Goal: Complete application form

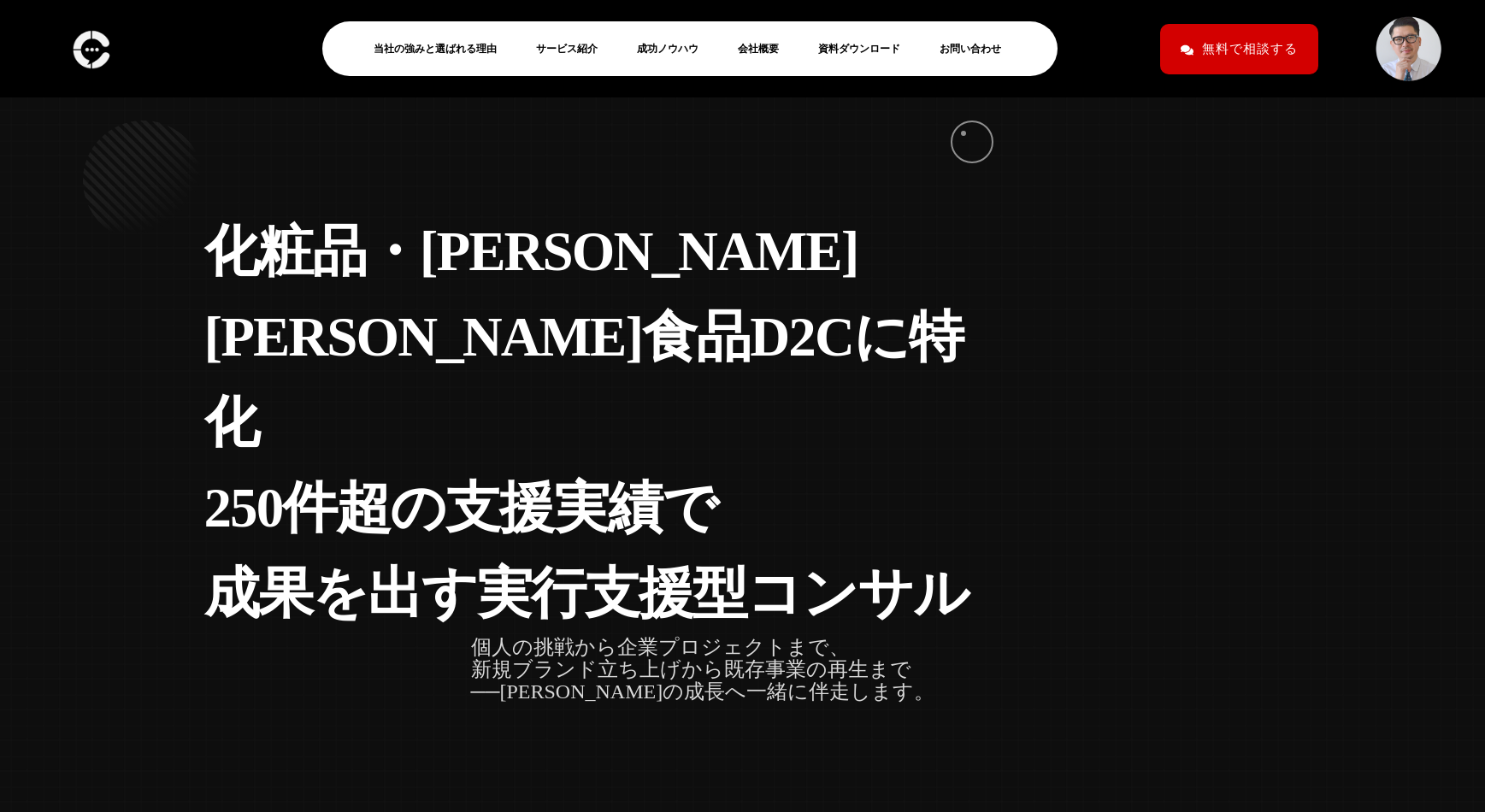
click at [976, 51] on link "お問い合わせ" at bounding box center [976, 48] width 75 height 20
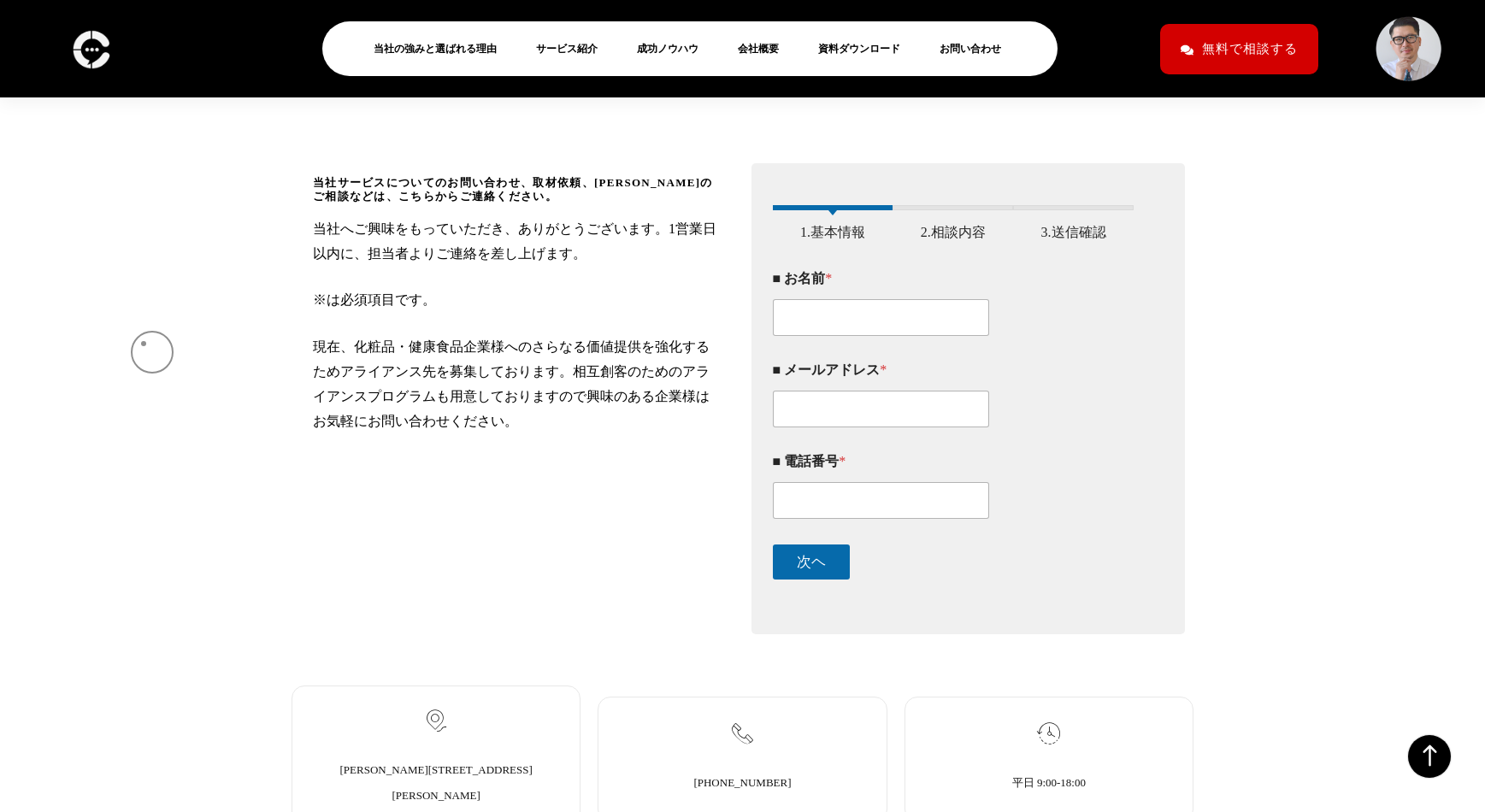
scroll to position [254, 0]
click at [847, 328] on input "■ お名前 *" at bounding box center [881, 317] width 217 height 37
paste input "[PERSON_NAME]"
type input "[PERSON_NAME]"
click at [857, 427] on input "■ メールアドレス *" at bounding box center [881, 408] width 217 height 37
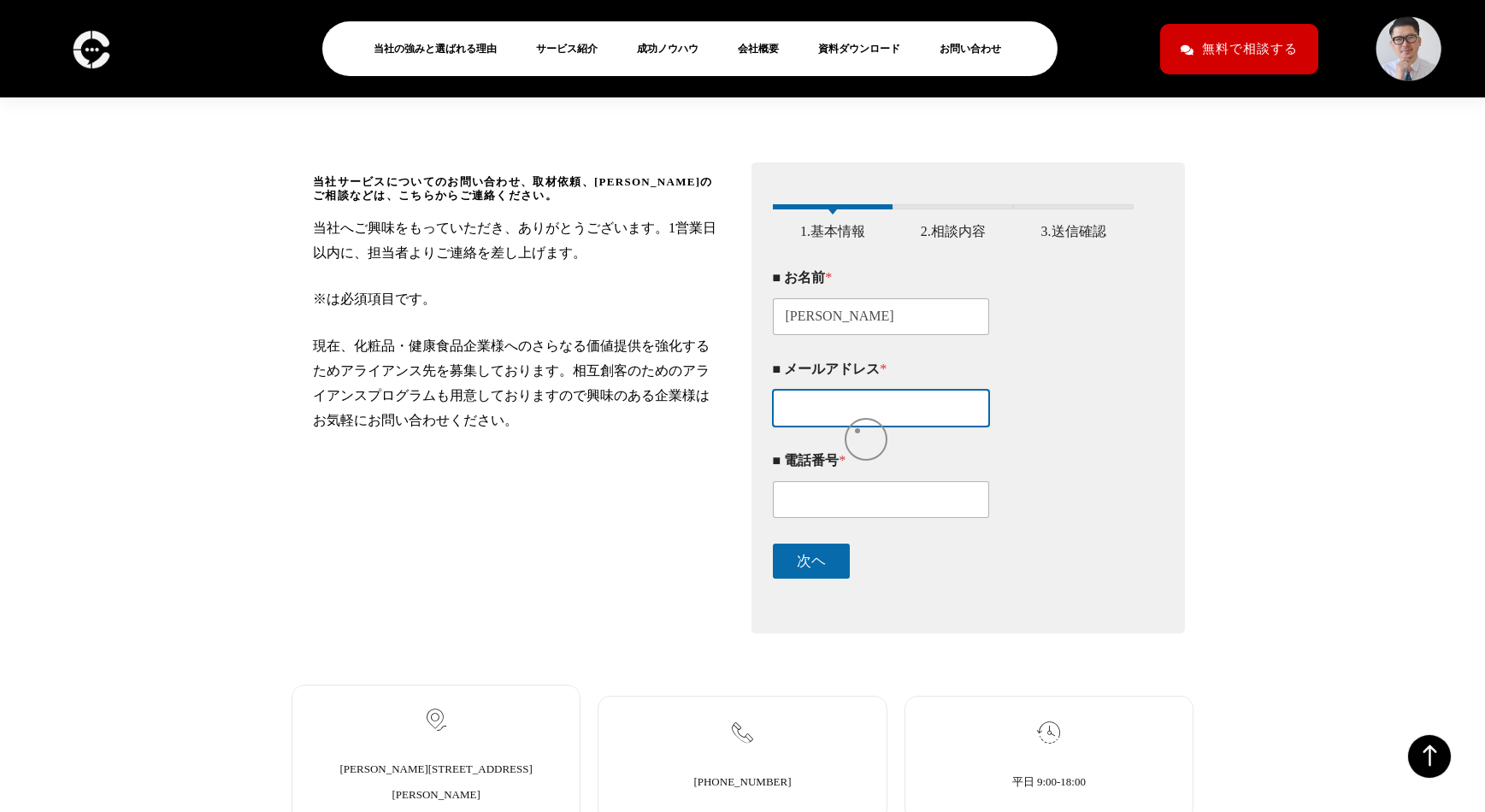
paste input "[EMAIL_ADDRESS][DOMAIN_NAME]"
type input "[EMAIL_ADDRESS][DOMAIN_NAME]"
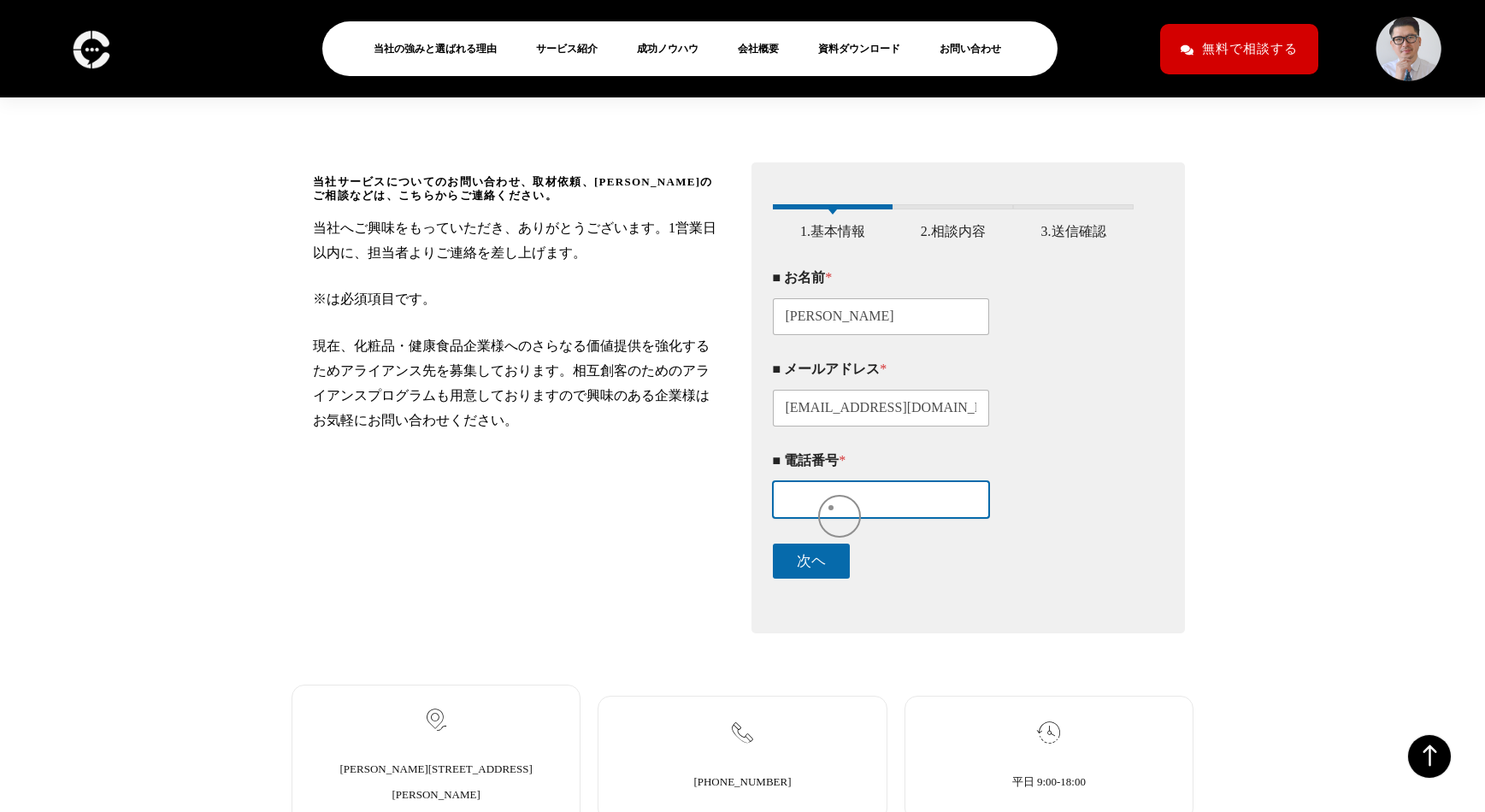
click at [831, 508] on input "■ 電話番号 *" at bounding box center [881, 500] width 217 height 37
paste input "0454893334"
type input "0454893334"
click at [810, 574] on button "次ヘ" at bounding box center [810, 561] width 77 height 35
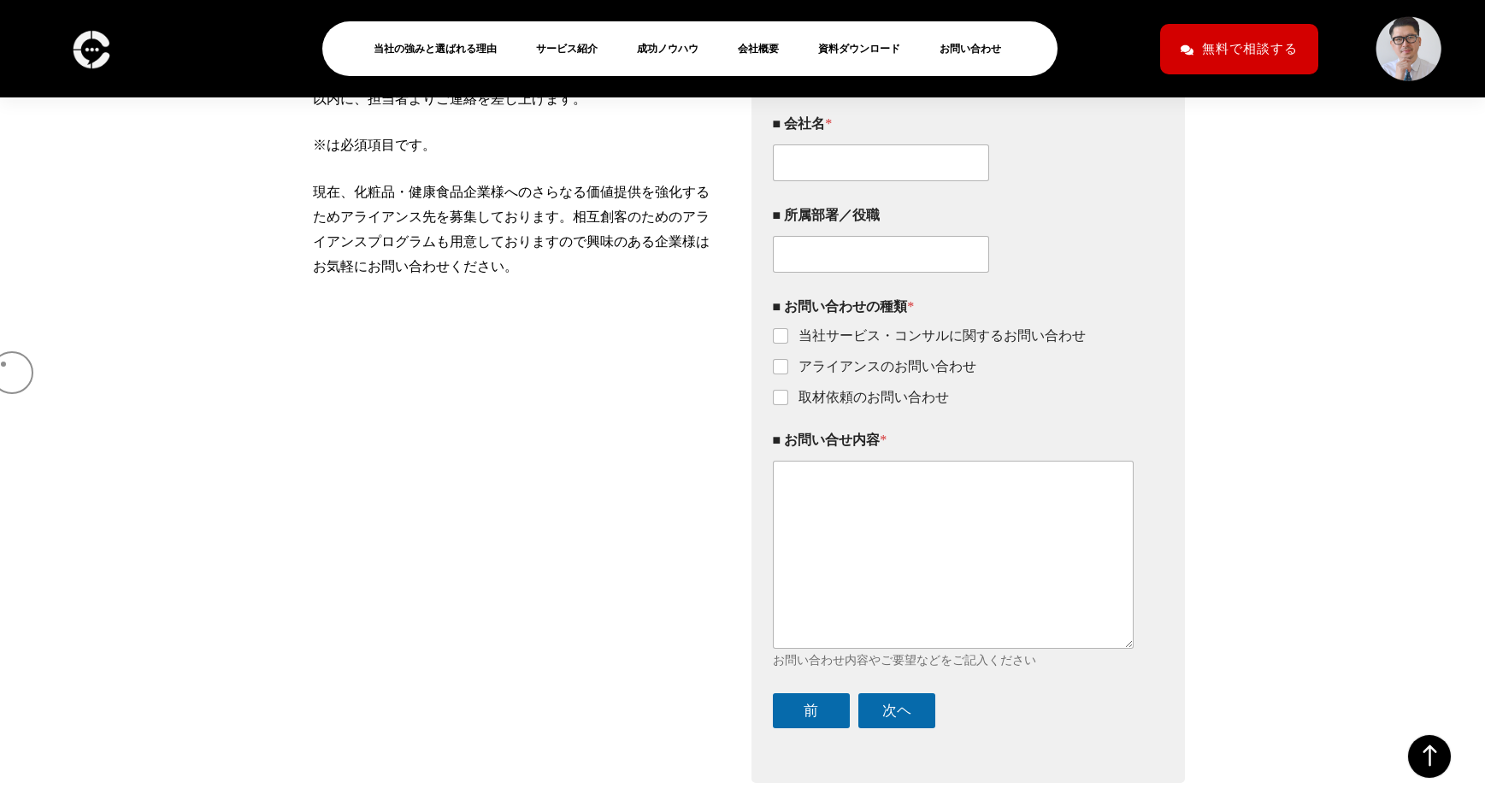
scroll to position [410, 0]
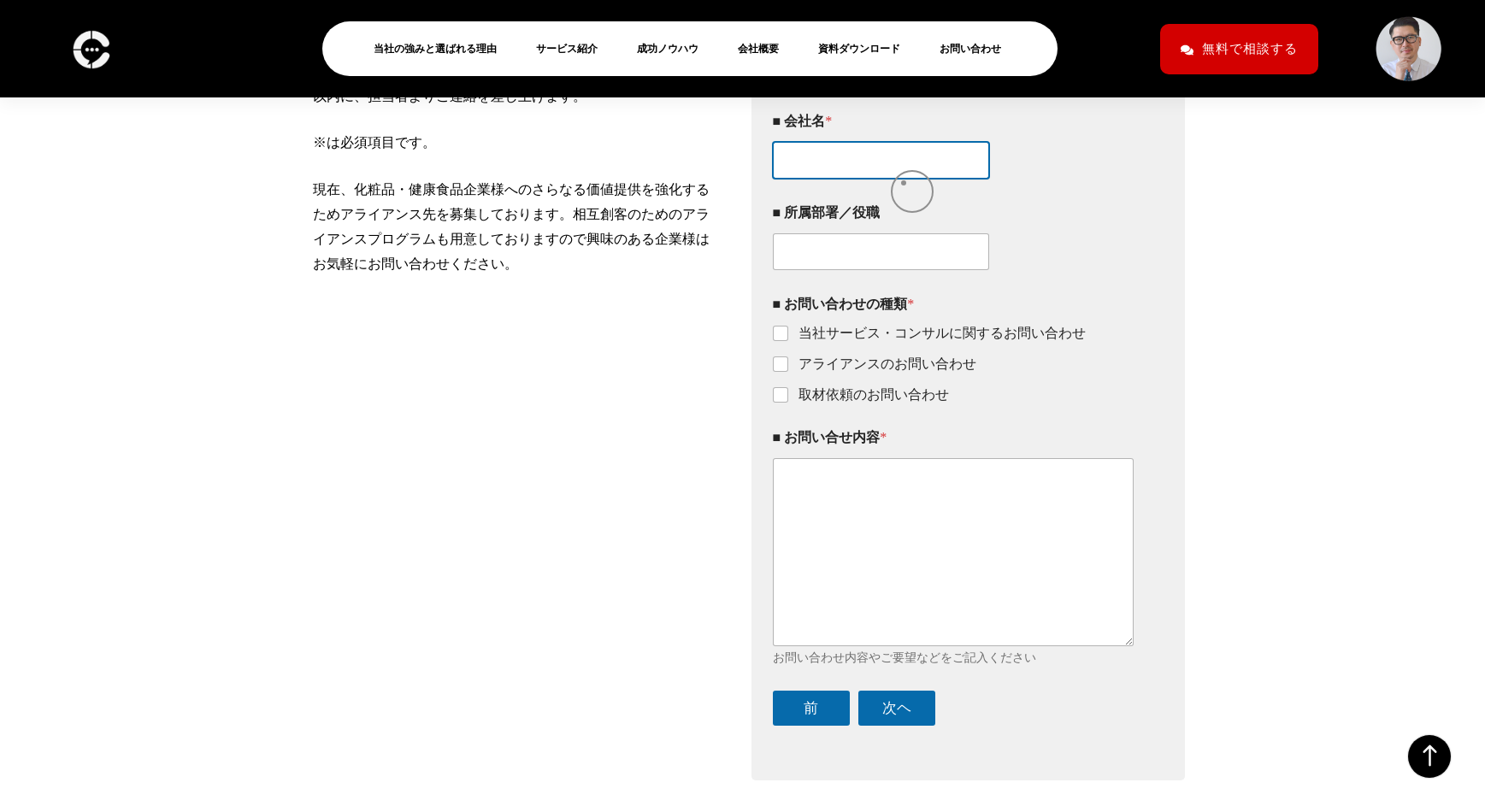
click at [904, 179] on input "■ 会社名 *" at bounding box center [881, 160] width 217 height 37
paste input "トラオム株式会社"
type input "トラオム株式会社"
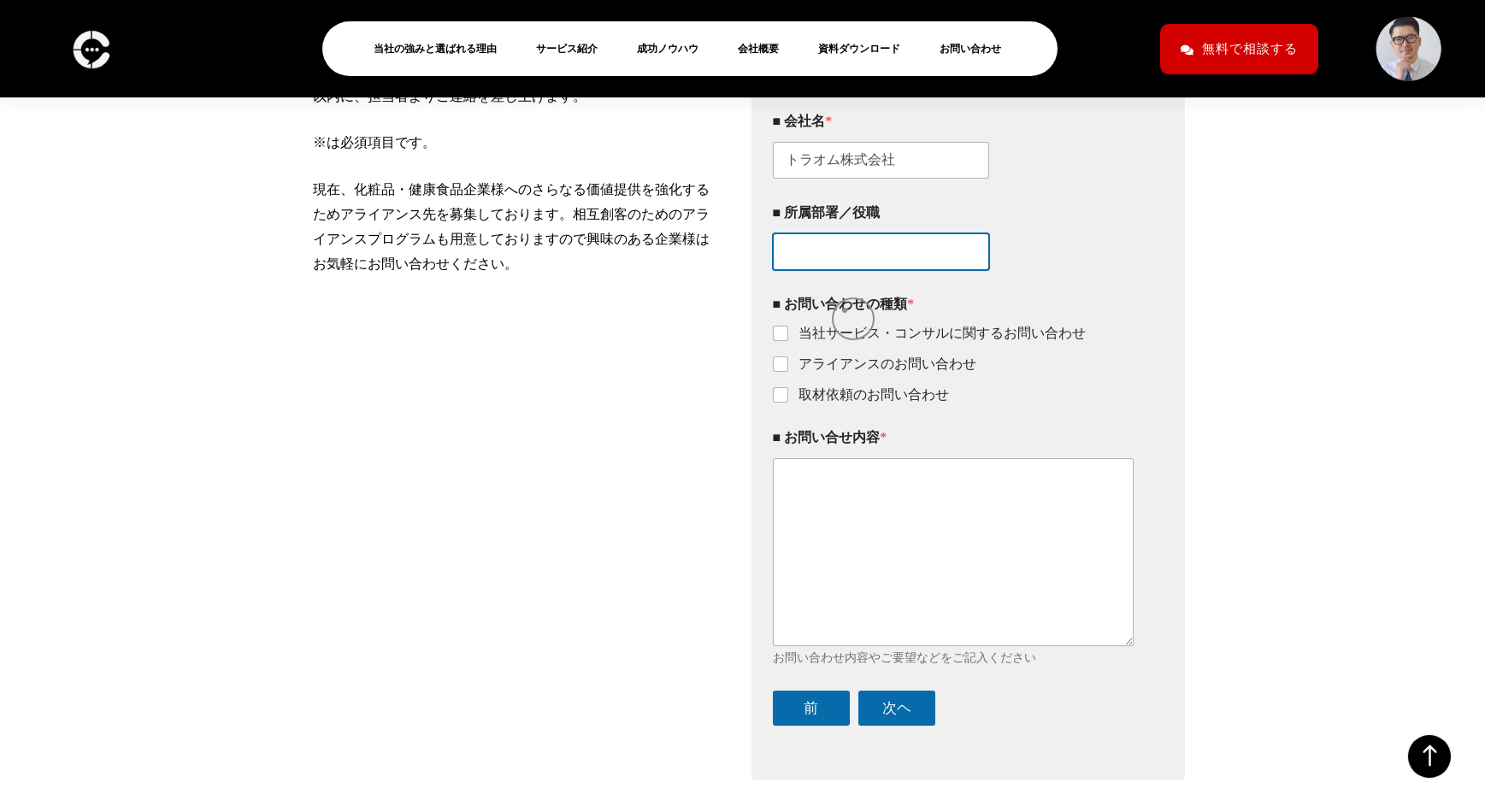
click at [861, 270] on input "■ 所属部署／役職" at bounding box center [881, 252] width 217 height 37
paste input "ケータリング事業部"
type input "ケータリング事業部"
